Goal: Task Accomplishment & Management: Use online tool/utility

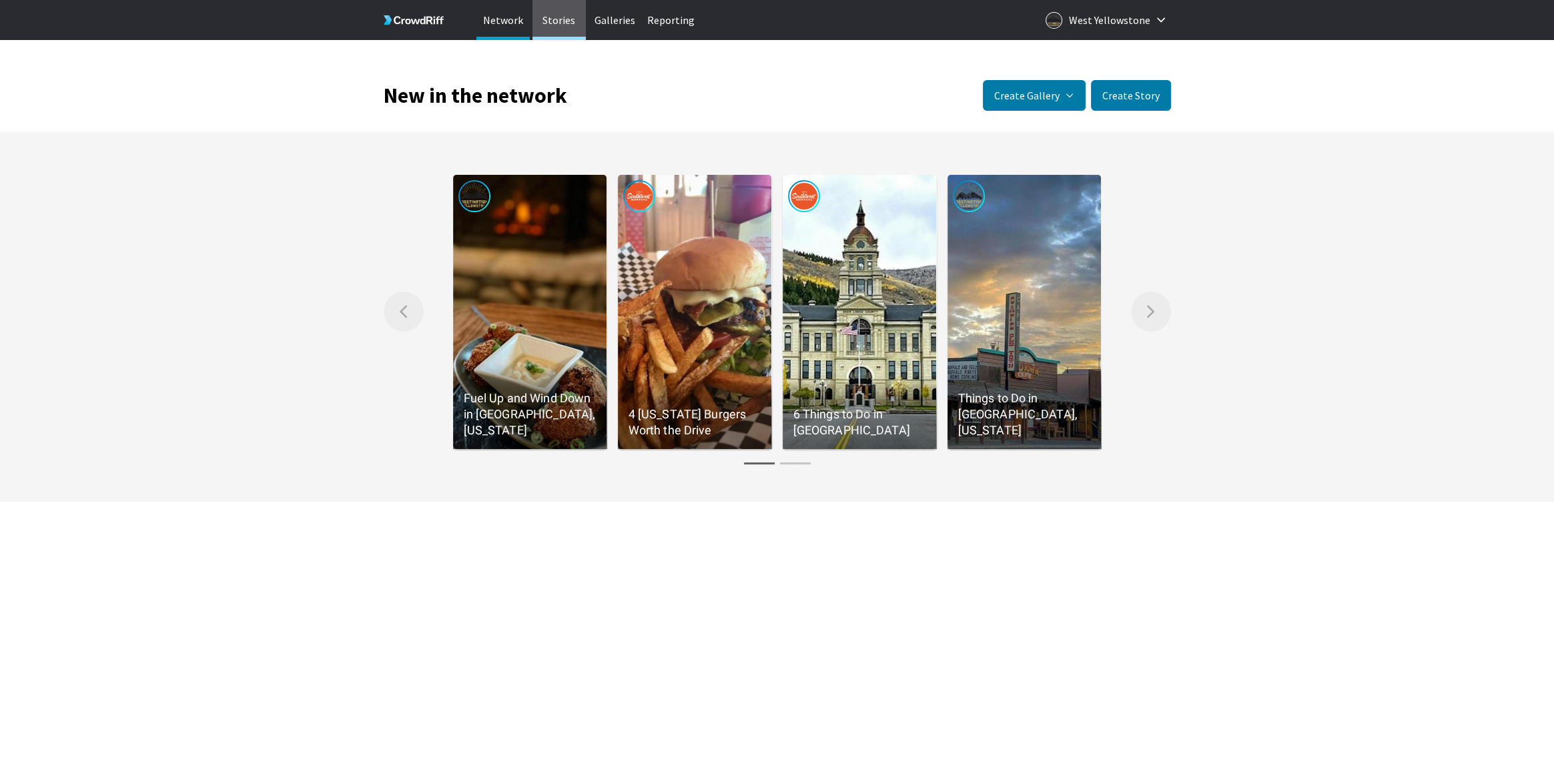
click at [567, 20] on p "Stories" at bounding box center [559, 19] width 53 height 40
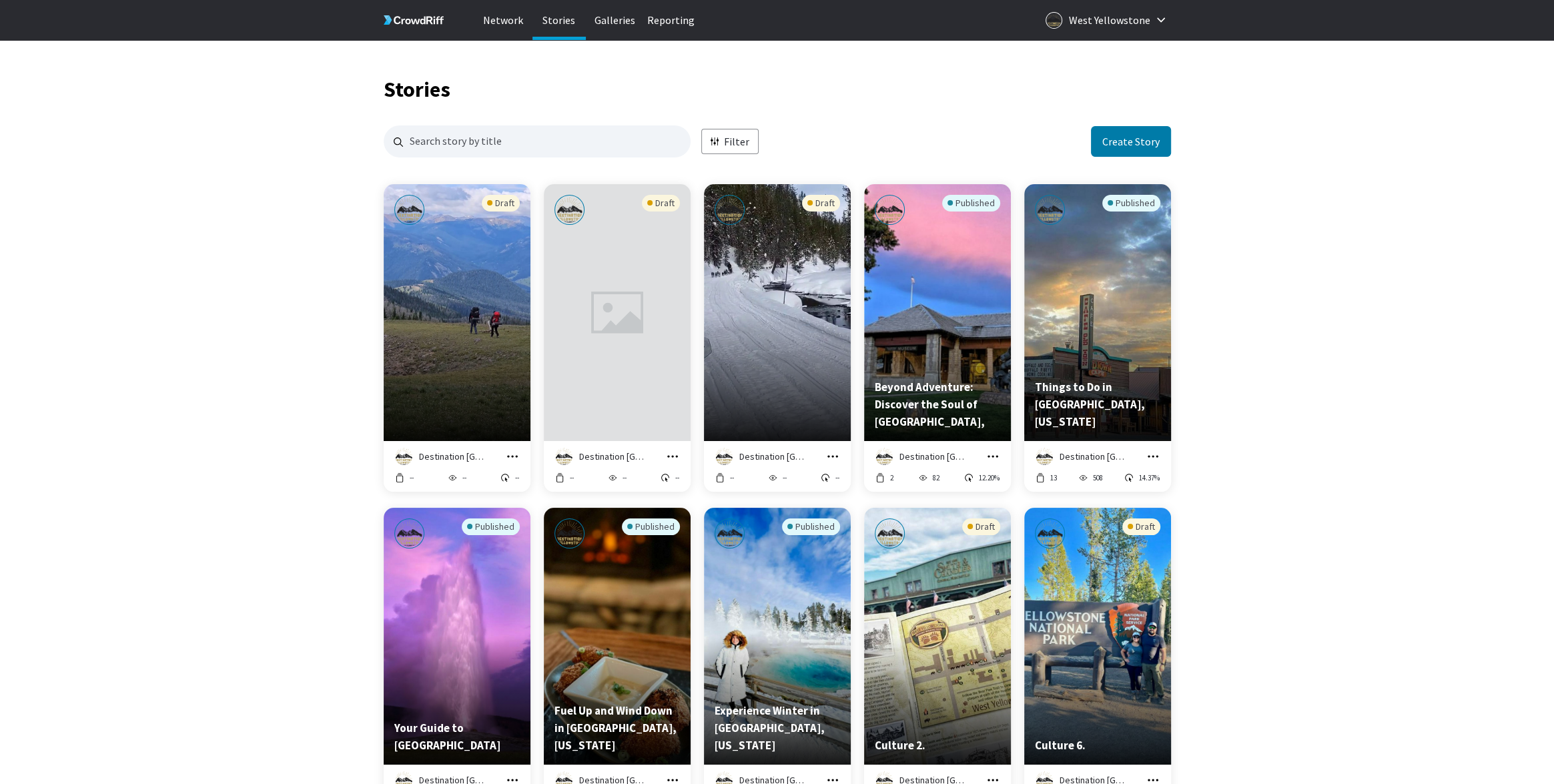
scroll to position [1, 1]
click at [670, 454] on icon "grid" at bounding box center [672, 456] width 13 height 13
click at [592, 254] on div "Preview story titled ''" at bounding box center [617, 312] width 146 height 257
click at [677, 456] on icon "grid" at bounding box center [672, 456] width 13 height 13
click at [667, 457] on icon "grid" at bounding box center [672, 456] width 11 height 2
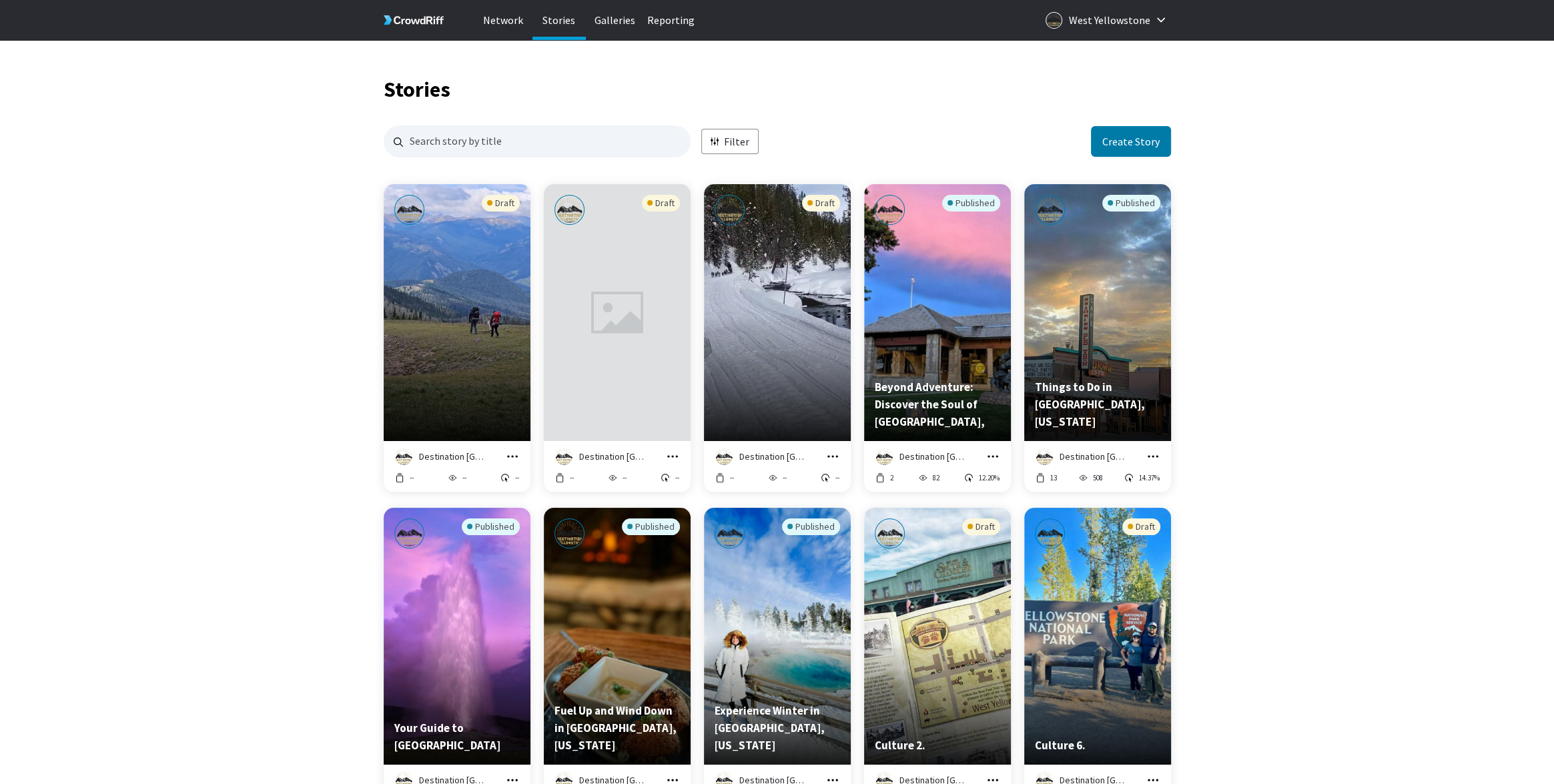
click at [673, 457] on icon "grid" at bounding box center [672, 456] width 13 height 13
click at [640, 350] on link "Edit in Story Creator" at bounding box center [628, 350] width 102 height 28
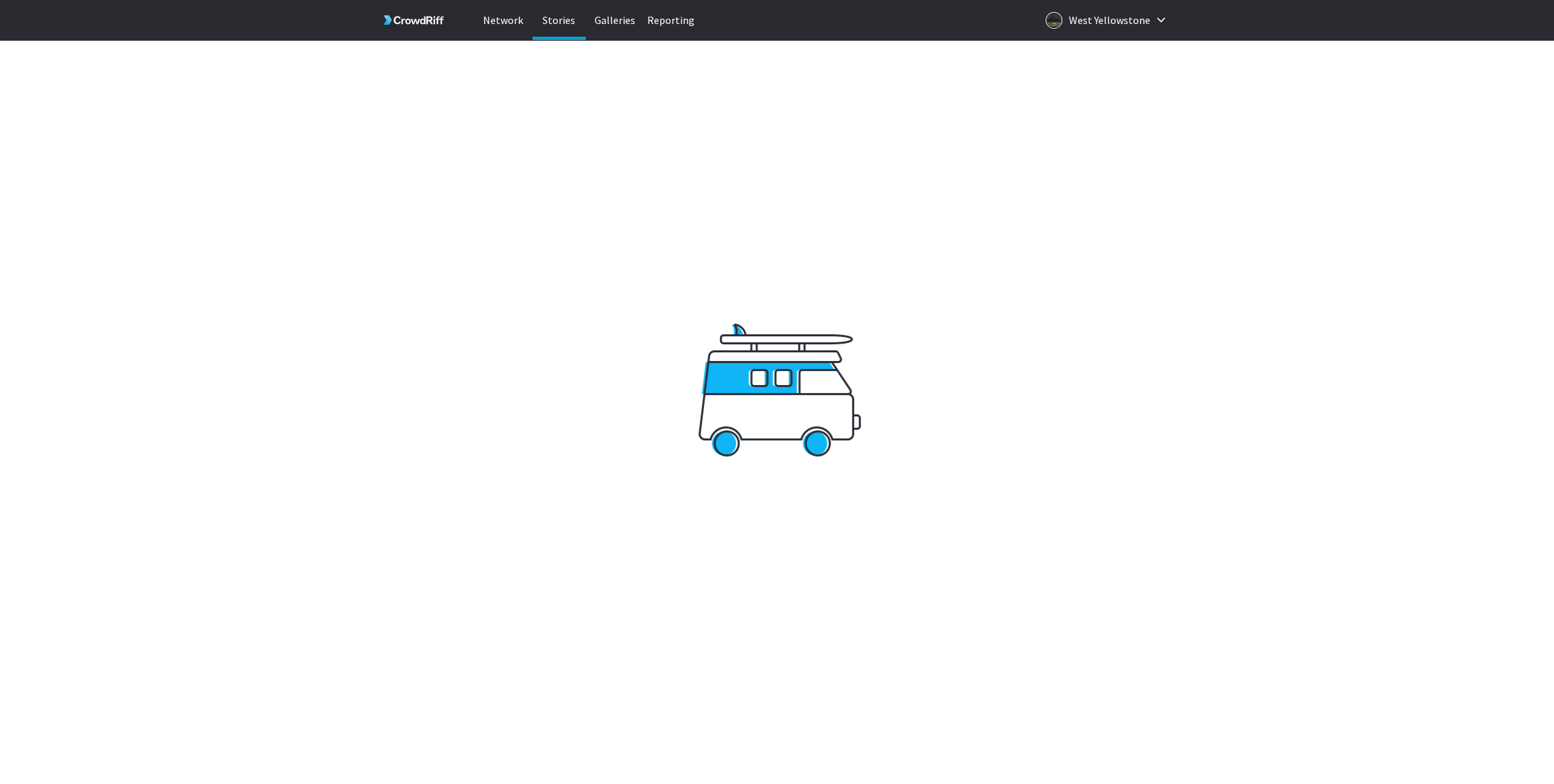
click at [554, 25] on p "Stories" at bounding box center [559, 19] width 53 height 40
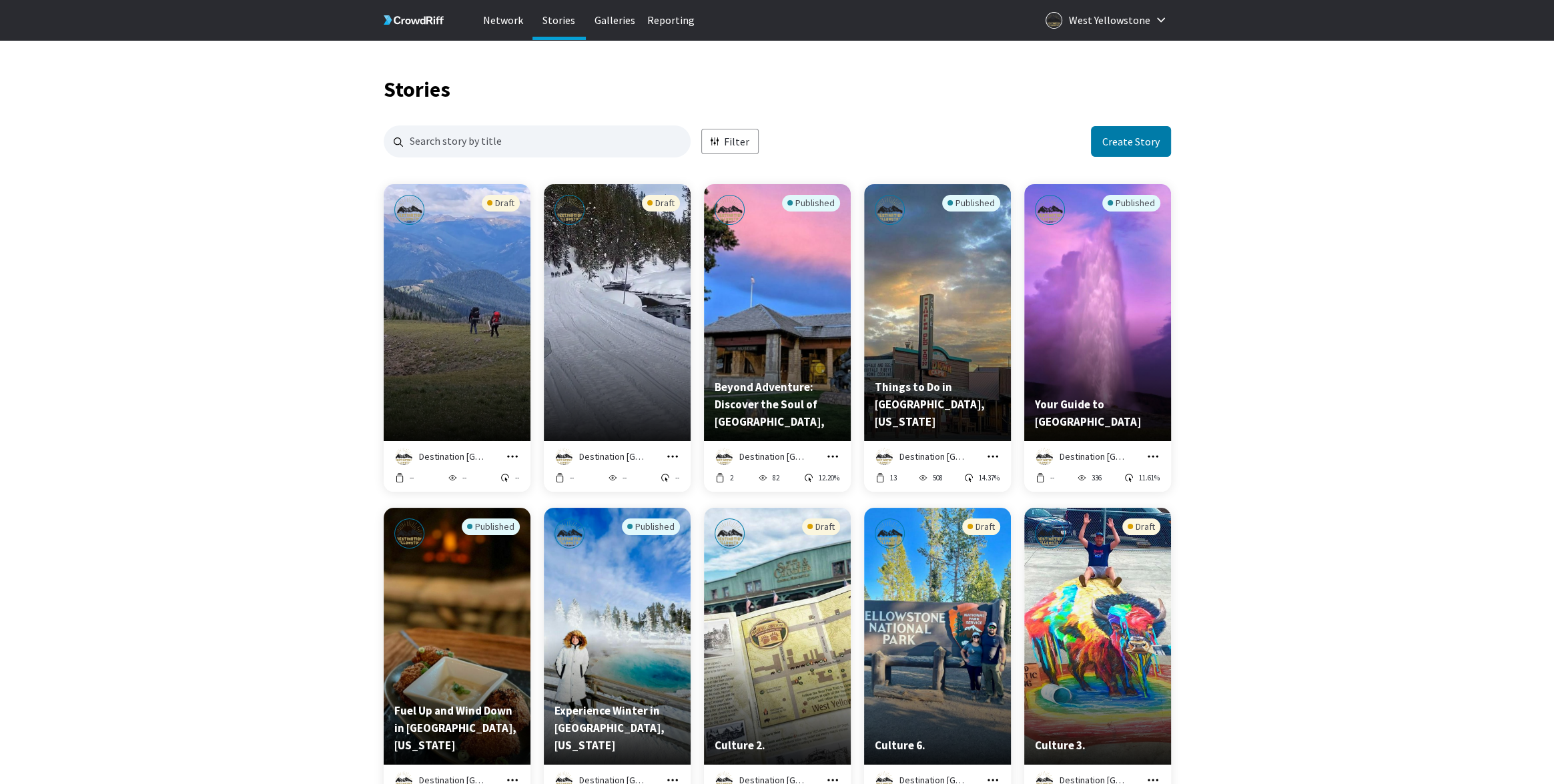
scroll to position [1, 1]
click at [509, 457] on icon "grid" at bounding box center [512, 456] width 13 height 13
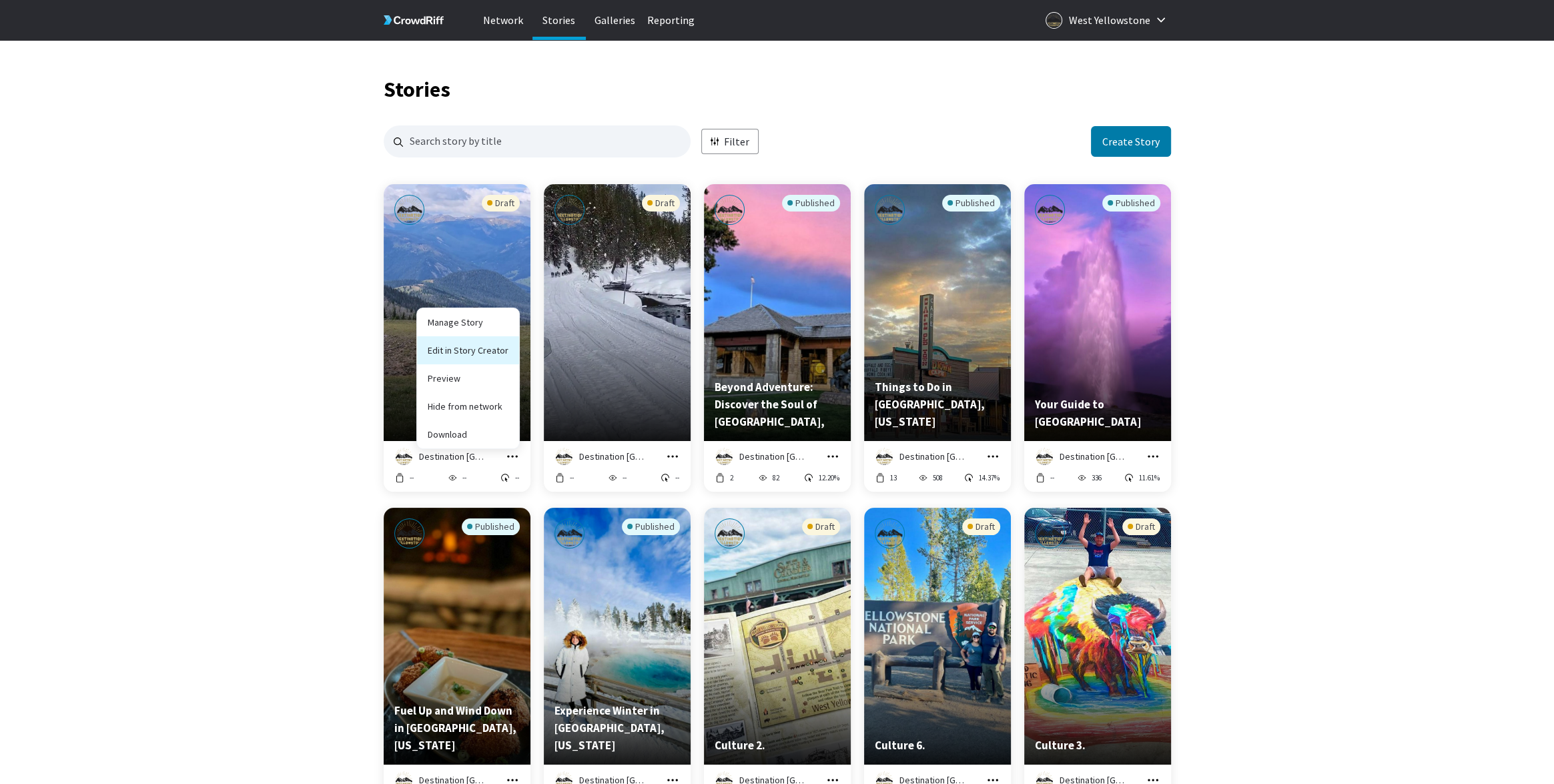
click at [480, 350] on link "Edit in Story Creator" at bounding box center [467, 350] width 102 height 28
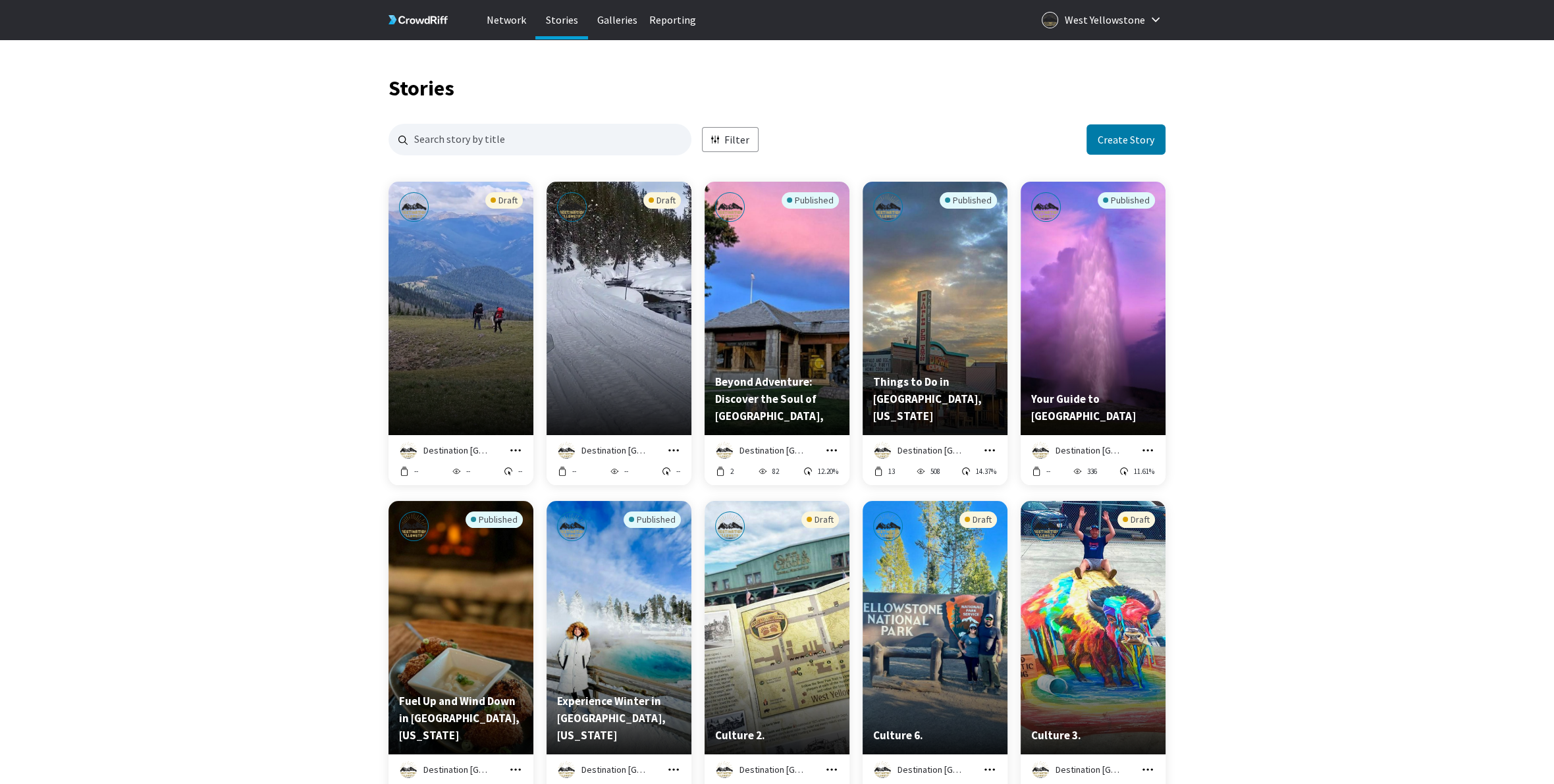
scroll to position [1597, 777]
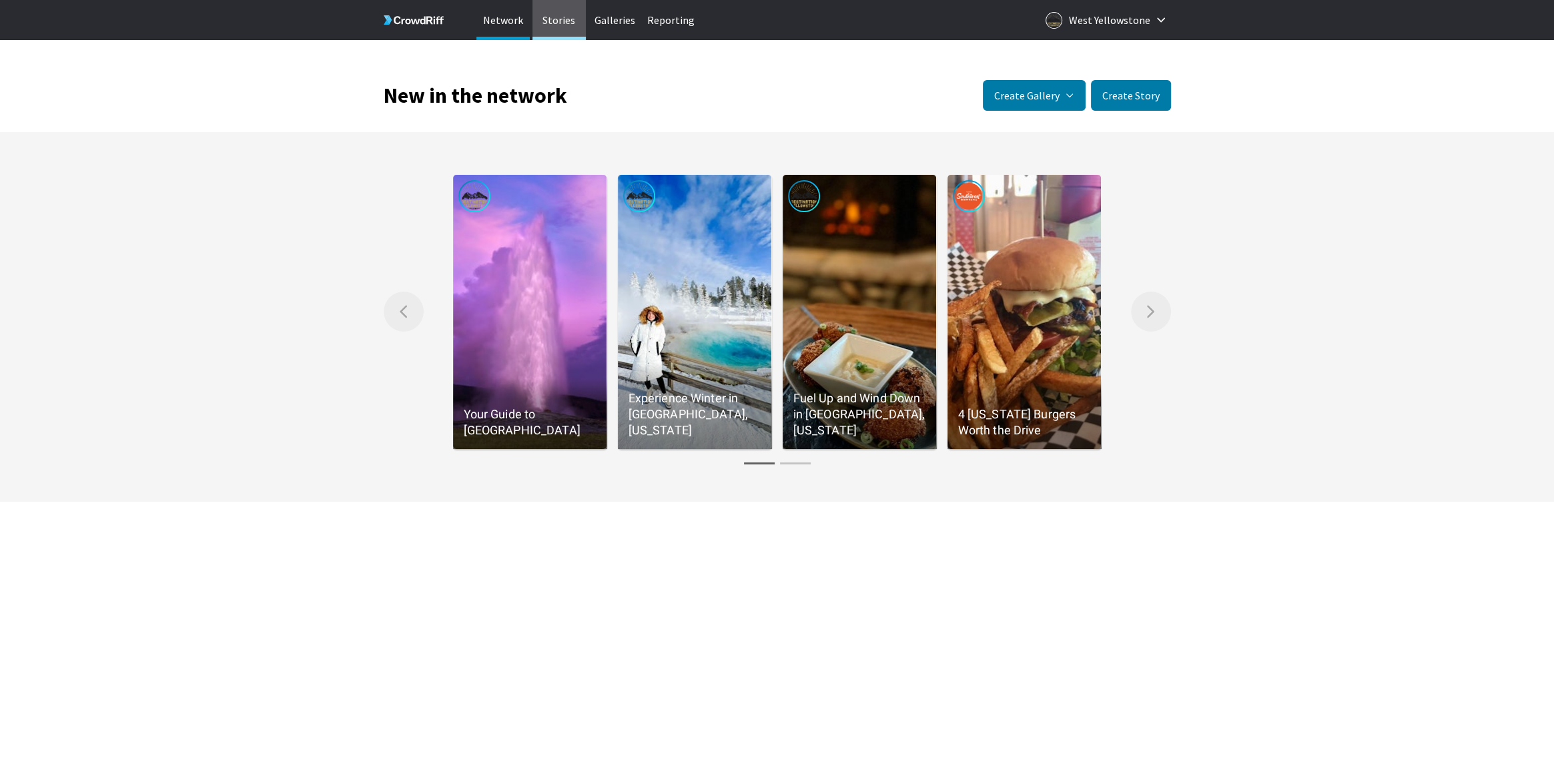
click at [558, 30] on p "Stories" at bounding box center [559, 19] width 53 height 40
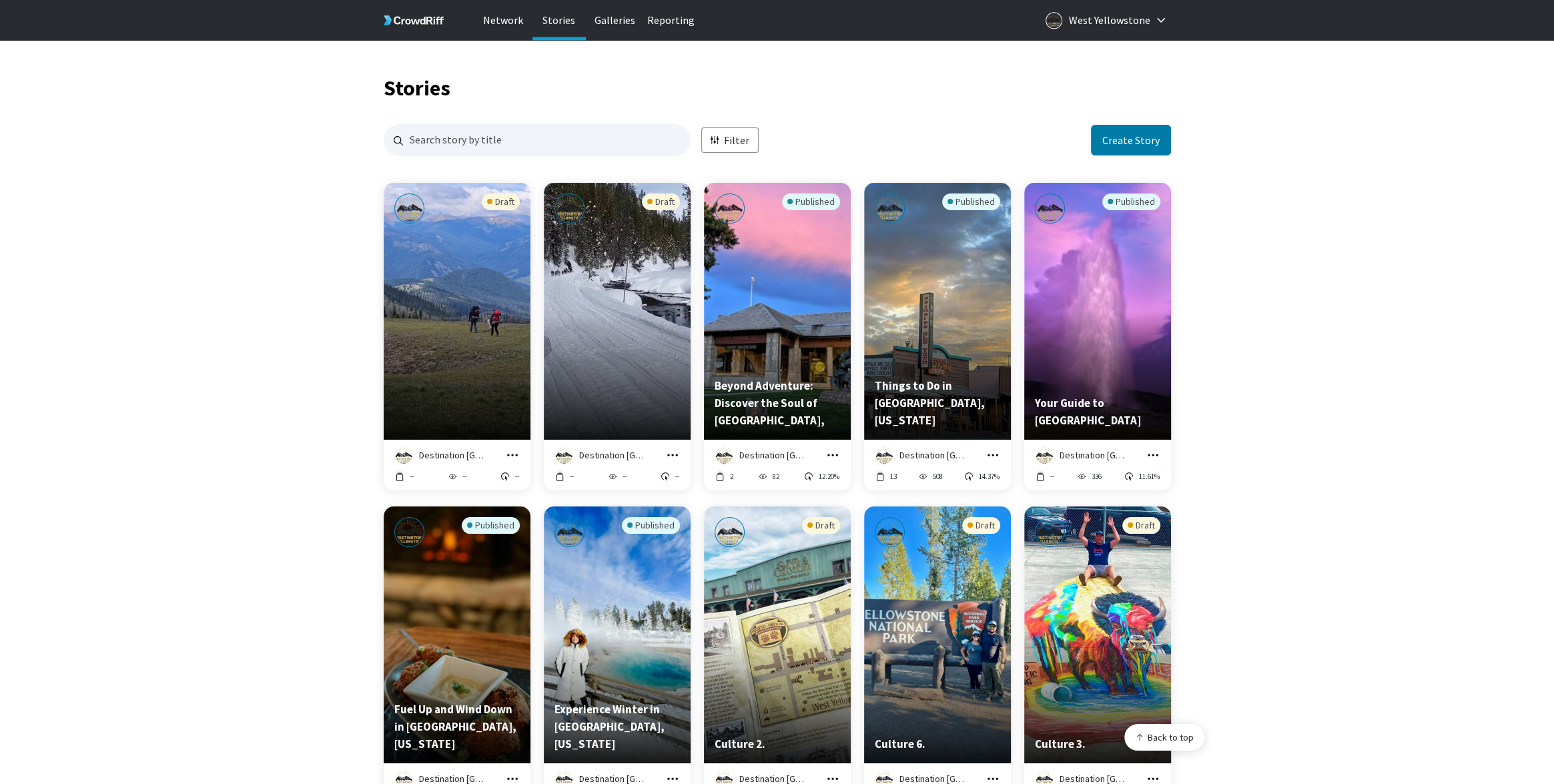
scroll to position [4, 0]
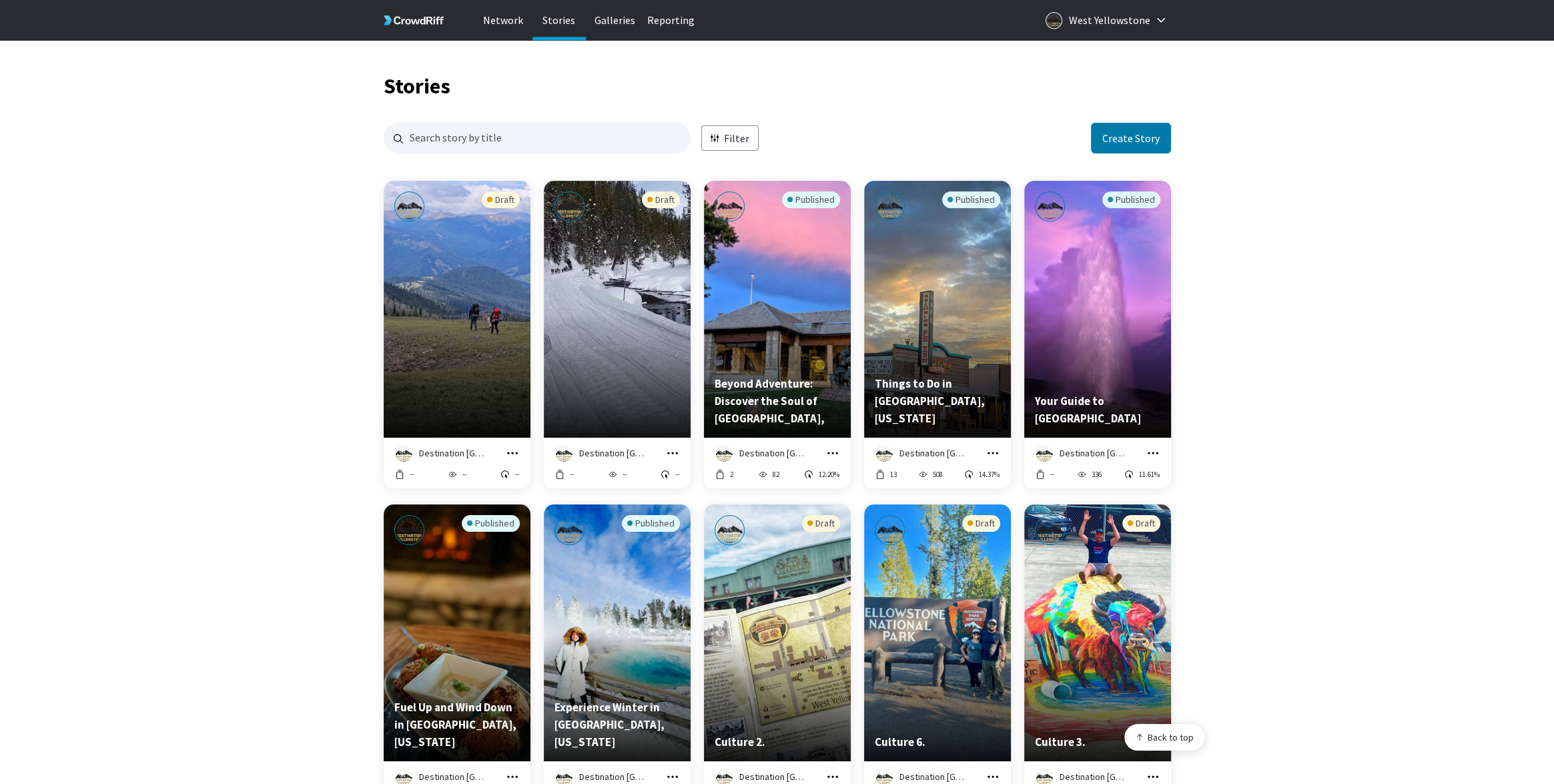
click at [512, 454] on icon "grid" at bounding box center [512, 452] width 11 height 2
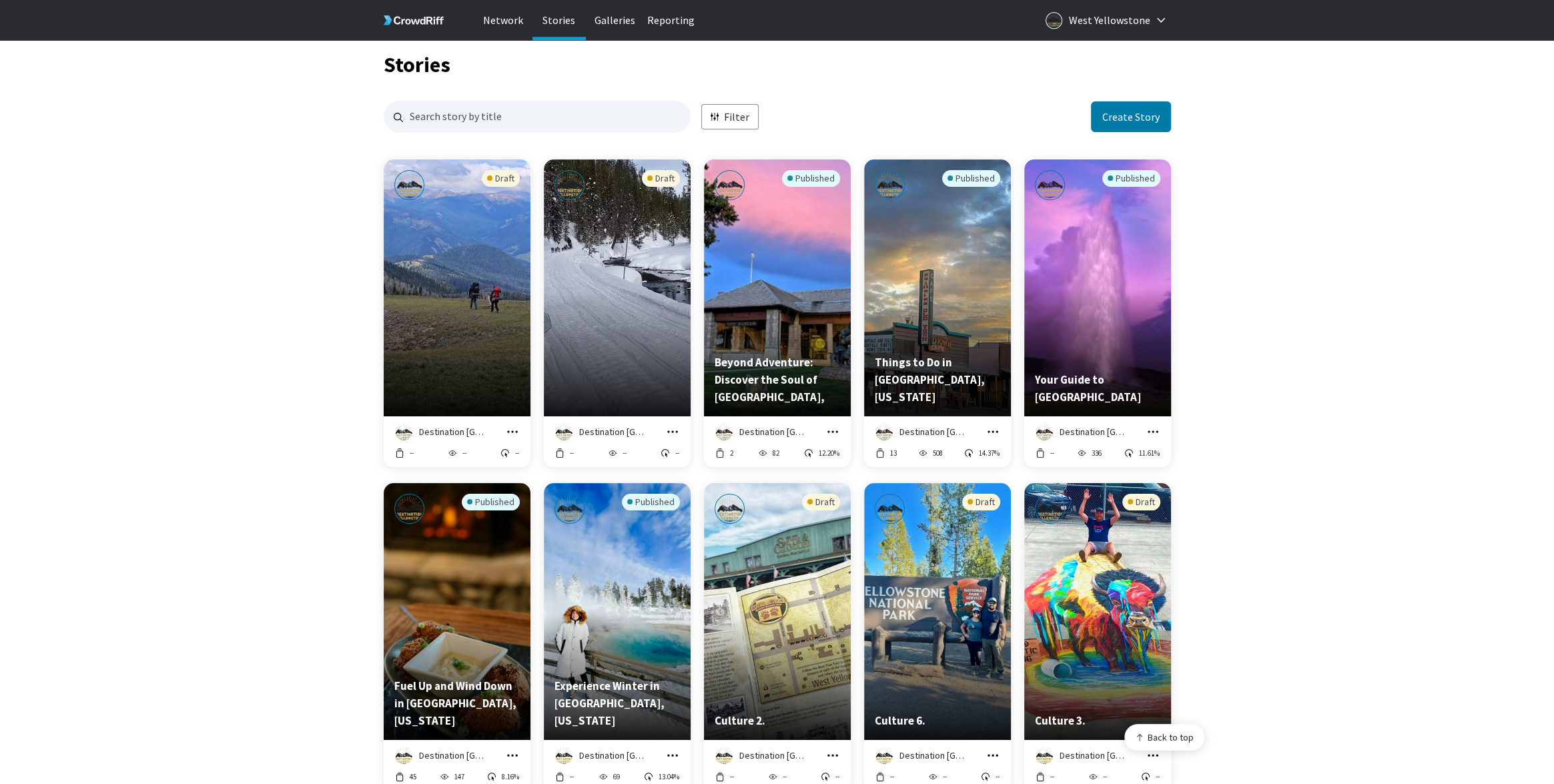
scroll to position [25, 0]
click at [514, 430] on icon "grid" at bounding box center [512, 431] width 13 height 13
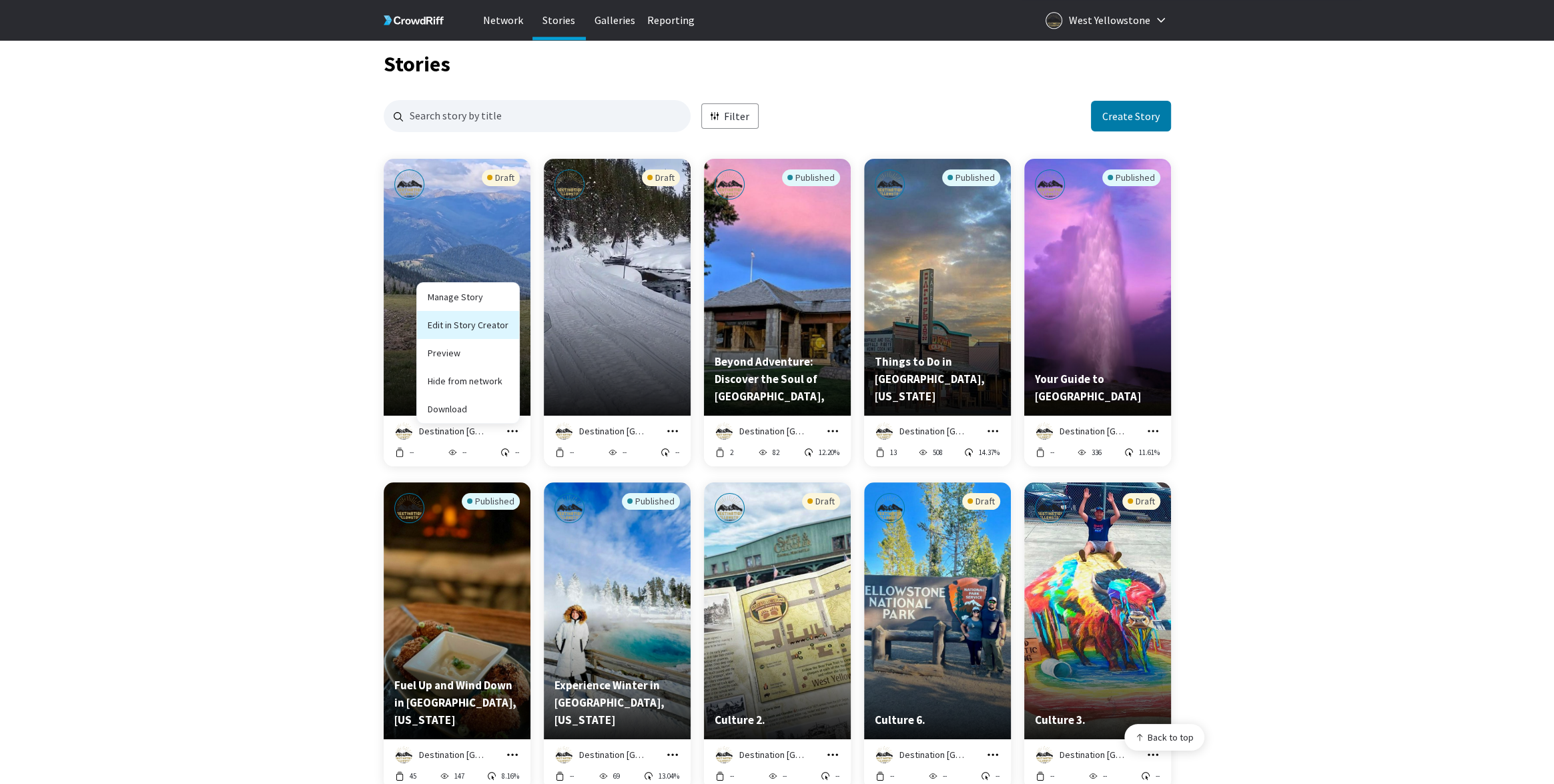
click at [494, 324] on link "Edit in Story Creator" at bounding box center [467, 325] width 102 height 28
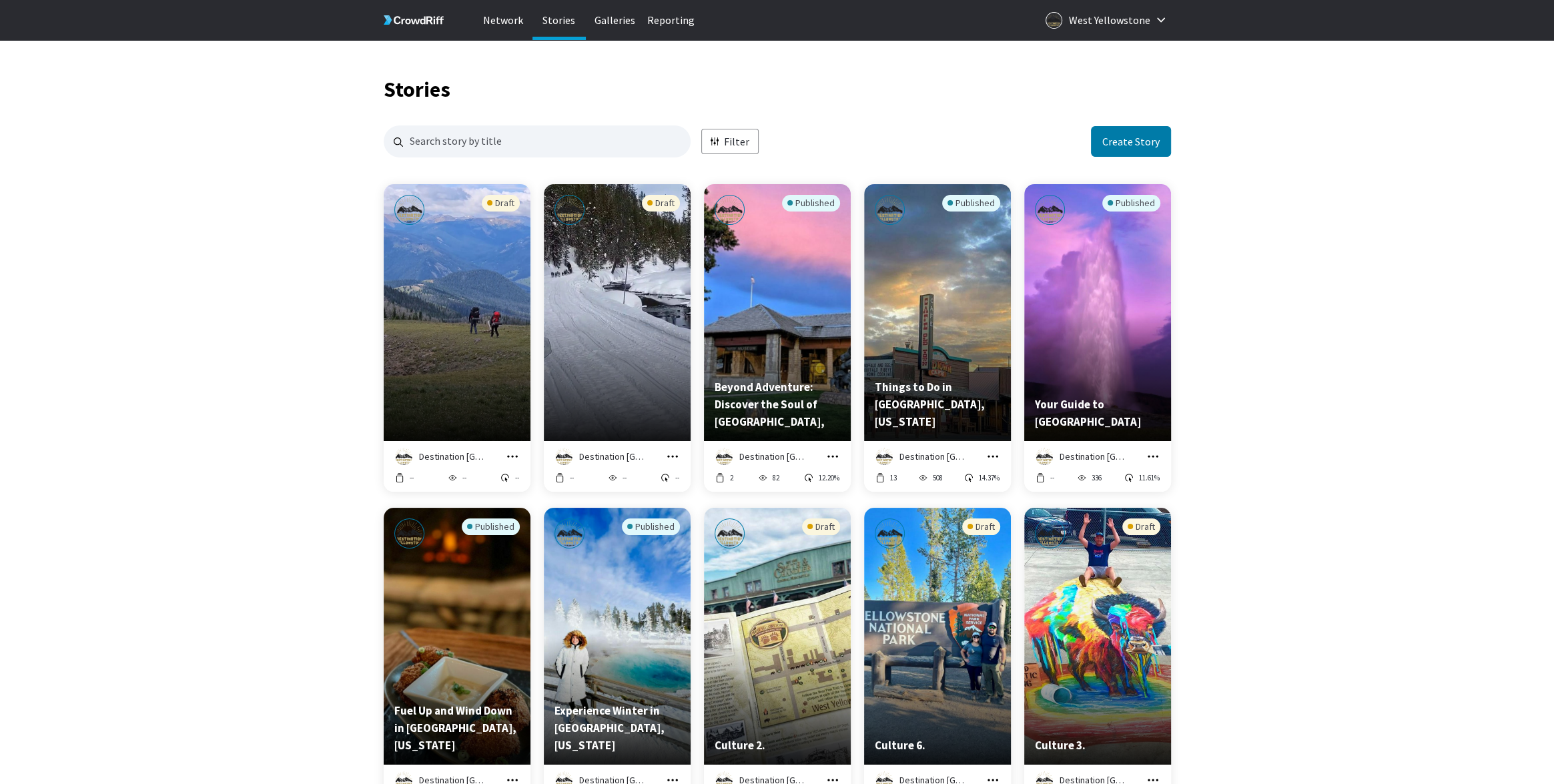
scroll to position [1, 1]
click at [514, 456] on icon "grid" at bounding box center [512, 456] width 13 height 13
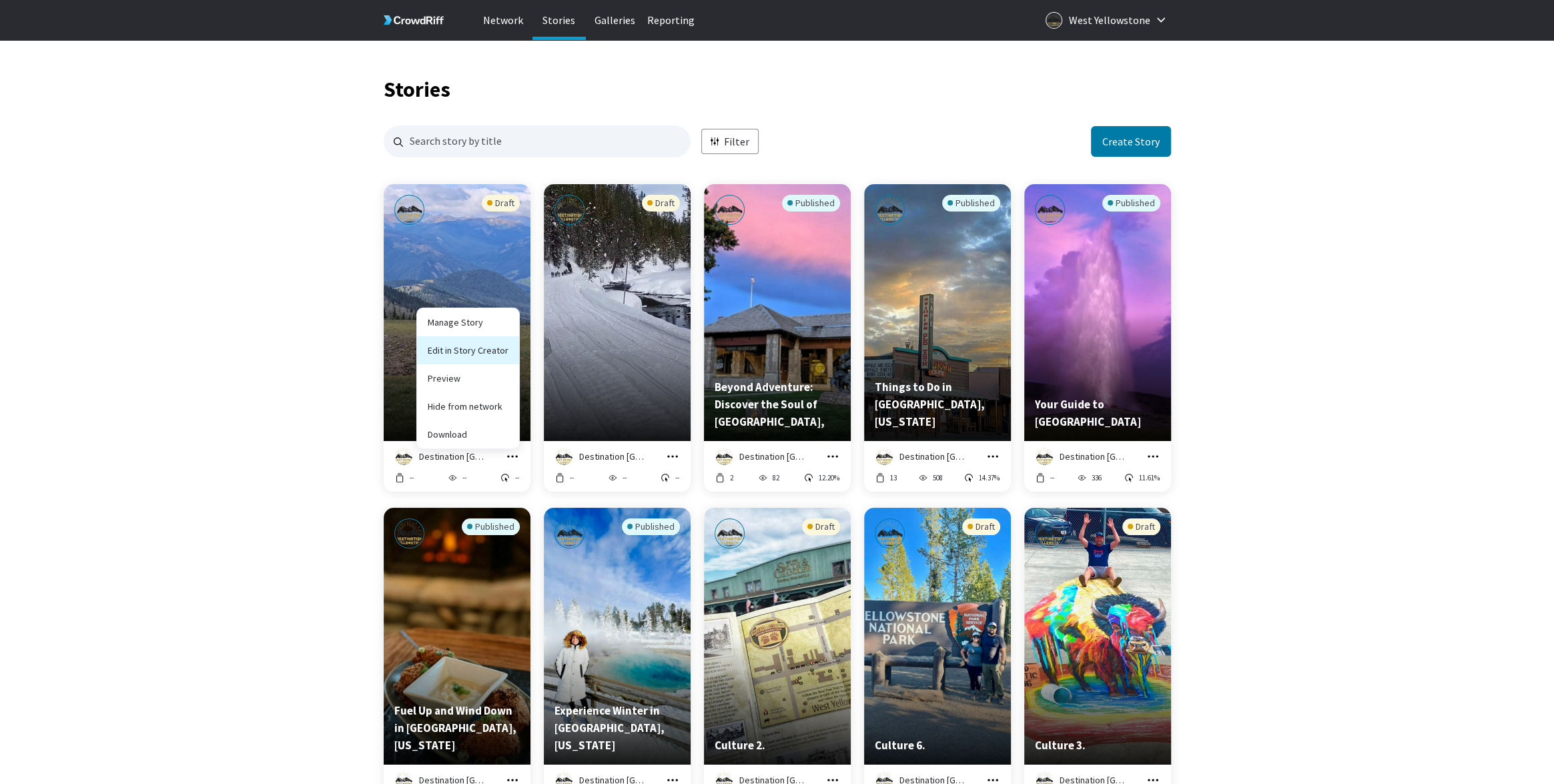
click at [496, 351] on link "Edit in Story Creator" at bounding box center [467, 350] width 102 height 28
